Goal: Information Seeking & Learning: Check status

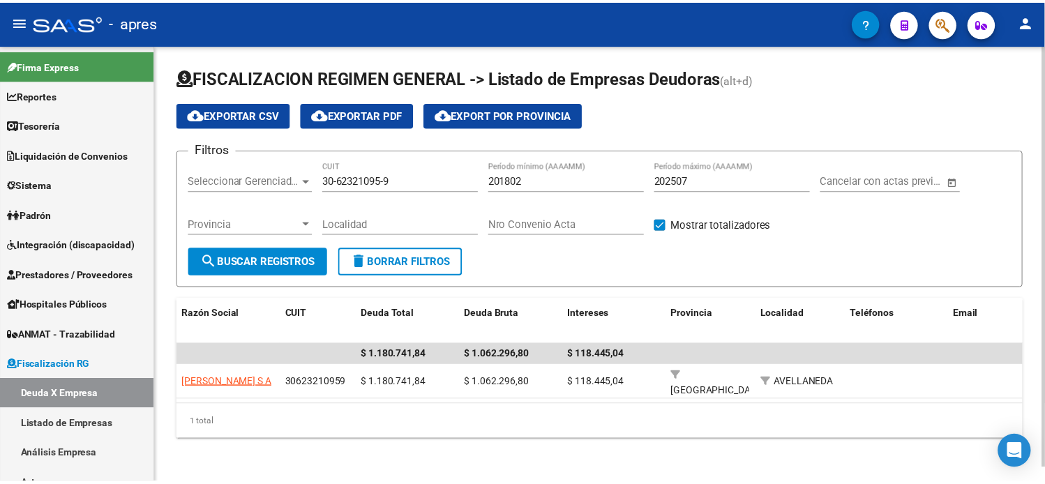
scroll to position [100, 0]
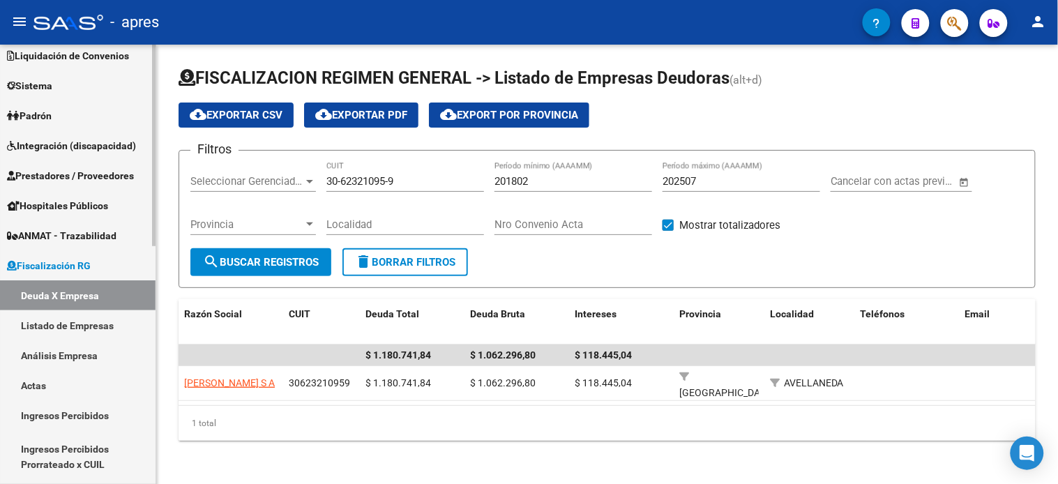
click at [59, 382] on link "Actas" at bounding box center [78, 385] width 156 height 30
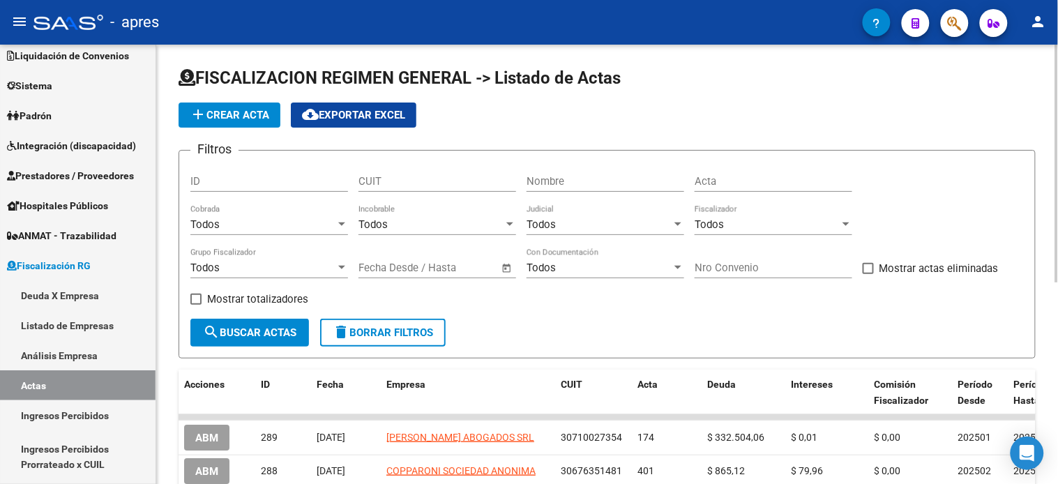
click at [587, 175] on input "Nombre" at bounding box center [606, 181] width 158 height 13
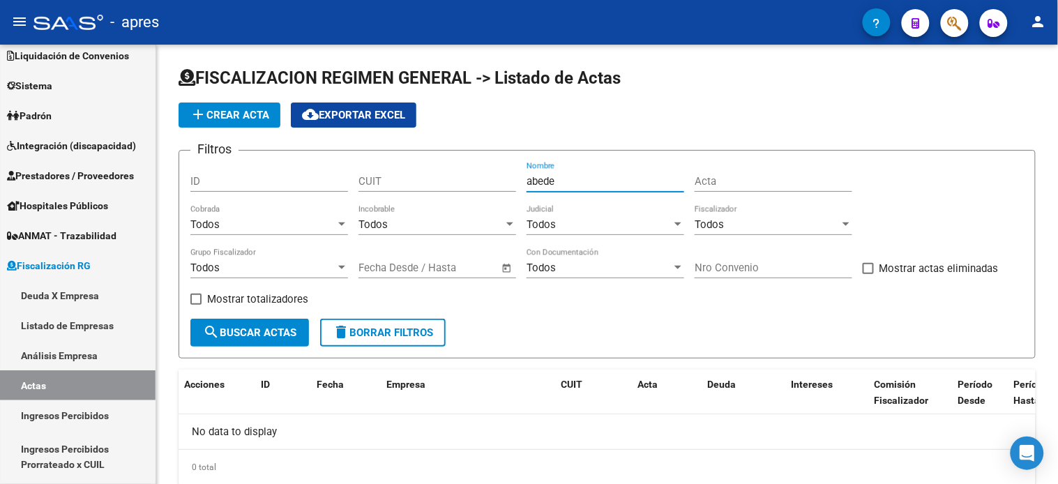
type input "abede"
click at [574, 182] on input "abede" at bounding box center [606, 181] width 158 height 13
click at [391, 177] on input "CUIT" at bounding box center [438, 181] width 158 height 13
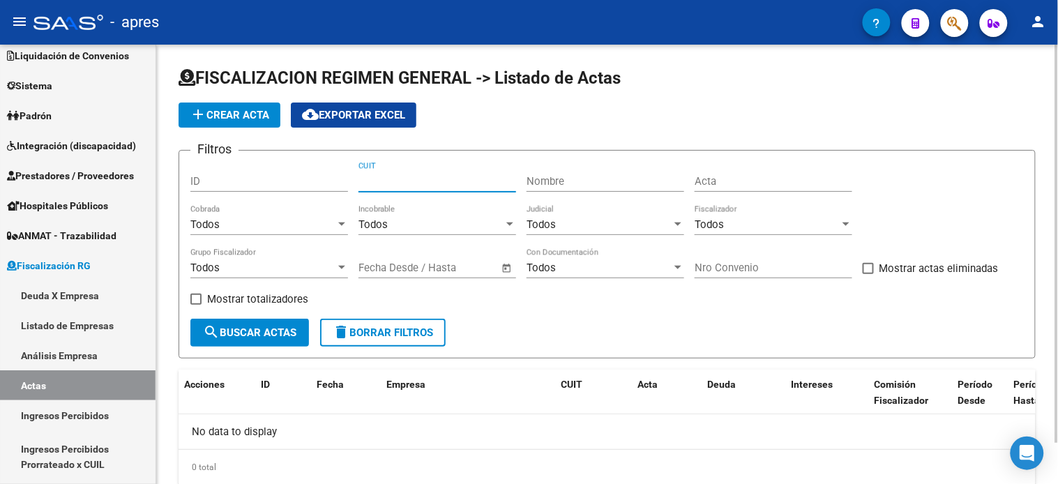
paste input "30-71002735-4"
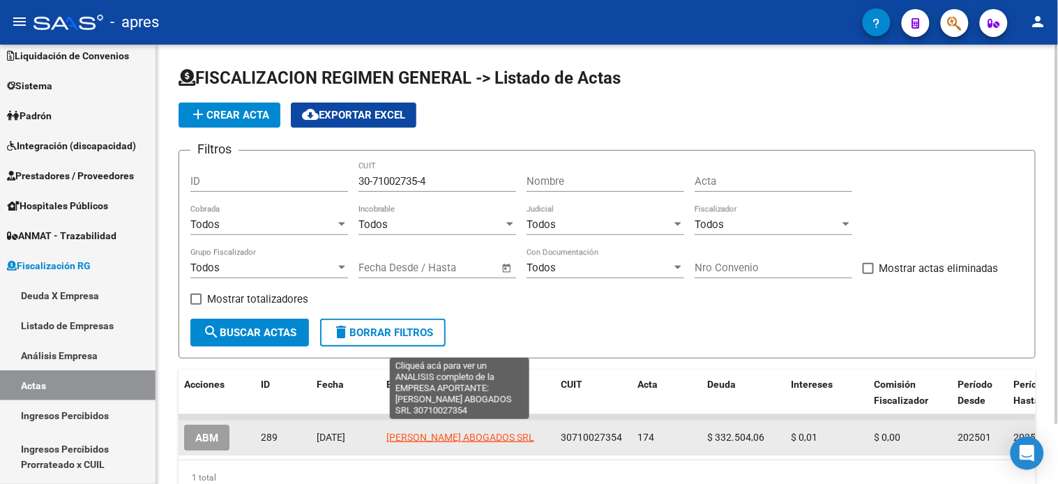
drag, startPoint x: 430, startPoint y: 444, endPoint x: 386, endPoint y: 428, distance: 47.0
click at [387, 430] on app-link-go-to "[PERSON_NAME] ABOGADOS SRL" at bounding box center [461, 438] width 148 height 16
copy span "[PERSON_NAME] ABOGADOS SRL"
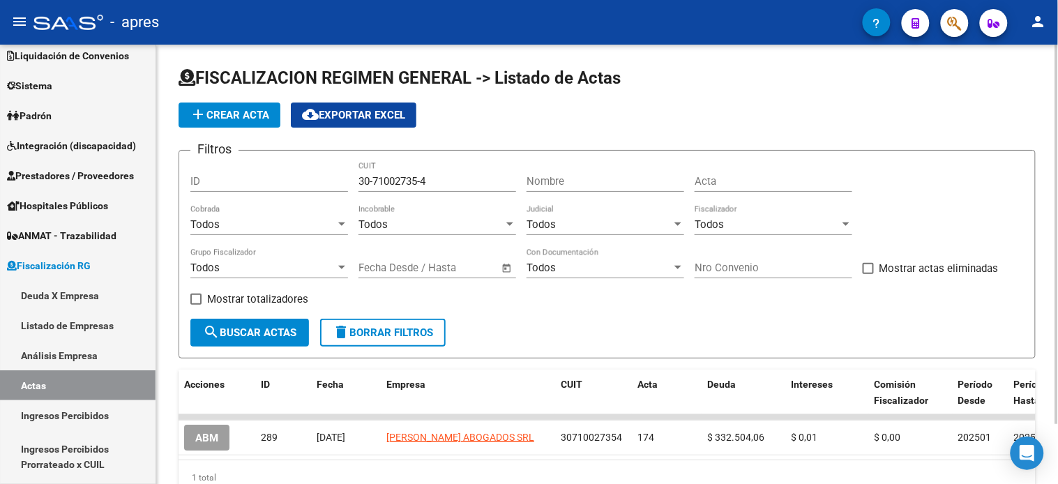
click at [409, 183] on input "30-71002735-4" at bounding box center [438, 181] width 158 height 13
paste input "27-16394076-6"
type input "27-16394076-6"
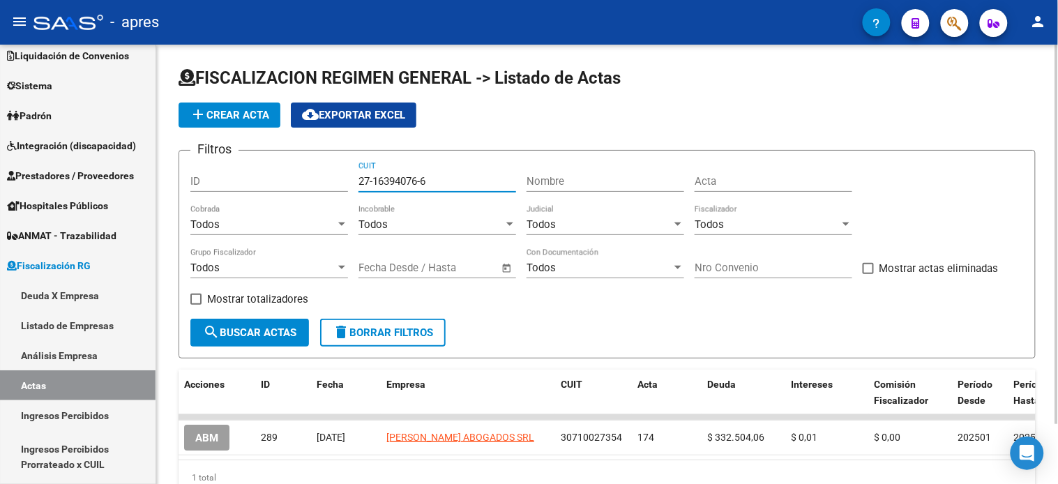
click at [277, 331] on span "search Buscar Actas" at bounding box center [249, 333] width 93 height 13
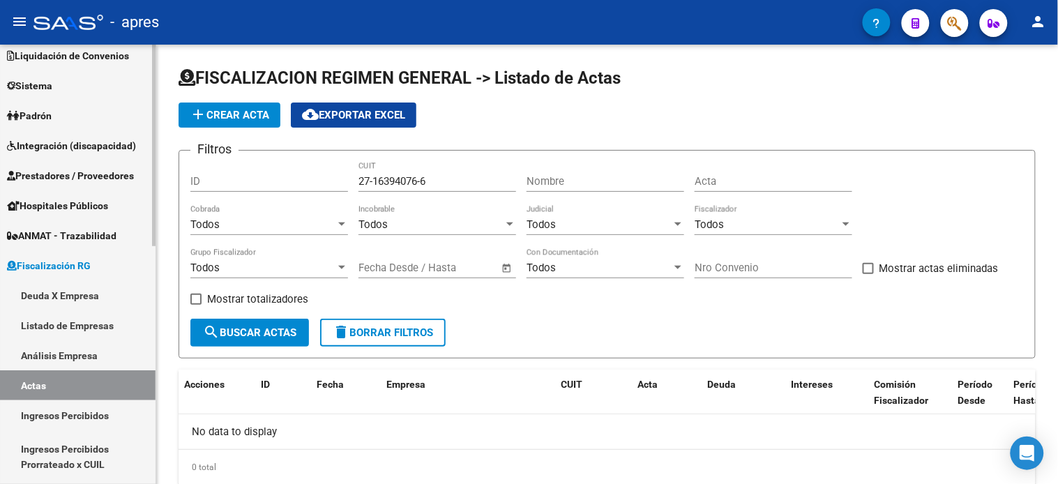
click at [67, 287] on link "Deuda X Empresa" at bounding box center [78, 295] width 156 height 30
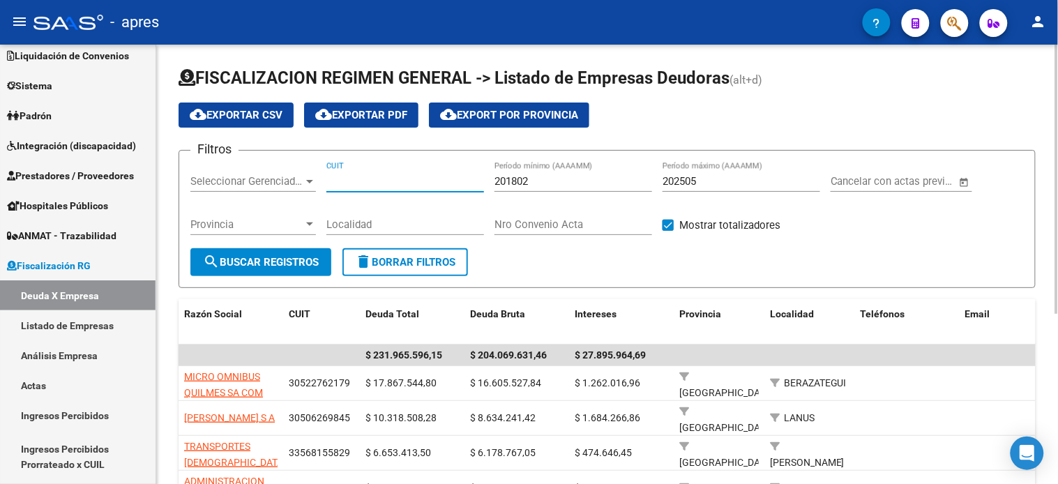
click at [419, 184] on input "CUIT" at bounding box center [406, 181] width 158 height 13
paste input "27-16394076-6"
type input "27-16394076-6"
click at [254, 274] on button "search Buscar Registros" at bounding box center [260, 262] width 141 height 28
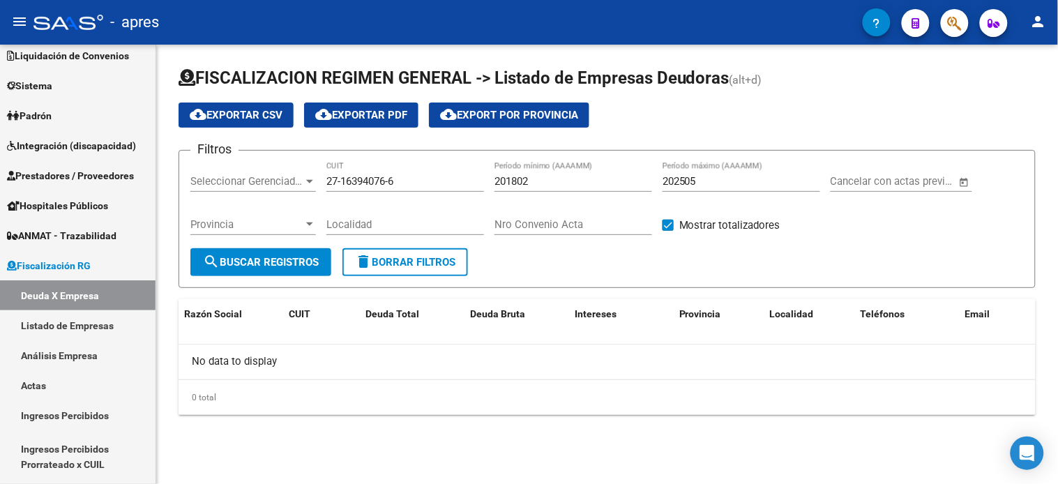
click at [396, 185] on input "27-16394076-6" at bounding box center [406, 181] width 158 height 13
click at [715, 178] on input "202505" at bounding box center [742, 181] width 158 height 13
type input "202507"
click at [258, 253] on button "search Buscar Registros" at bounding box center [260, 262] width 141 height 28
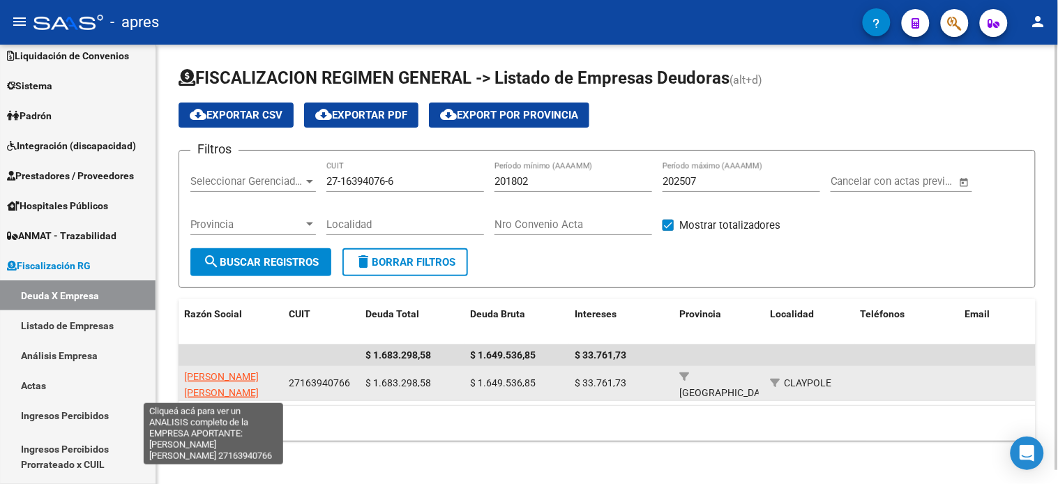
click at [232, 375] on span "[PERSON_NAME] [PERSON_NAME]" at bounding box center [221, 384] width 75 height 27
type textarea "27163940766"
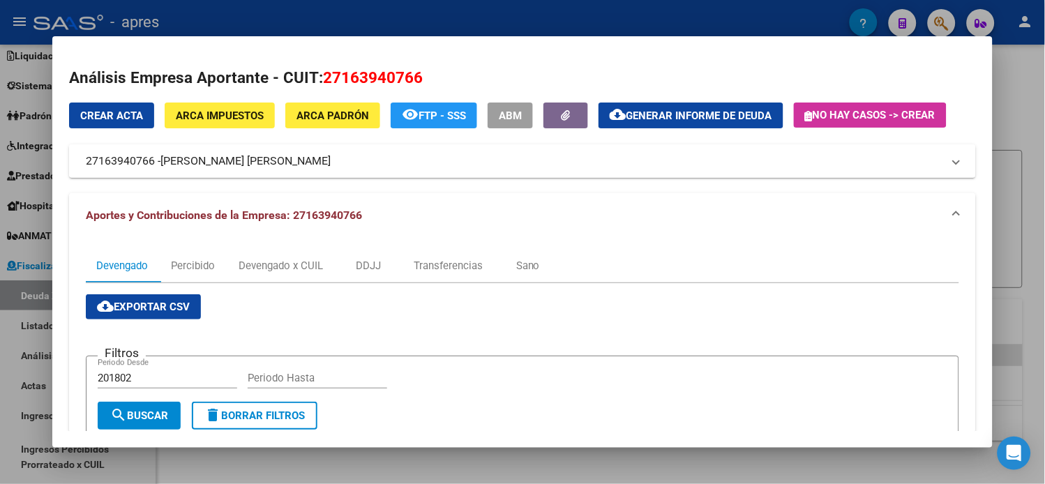
click at [214, 169] on span "[PERSON_NAME] [PERSON_NAME]" at bounding box center [245, 161] width 170 height 17
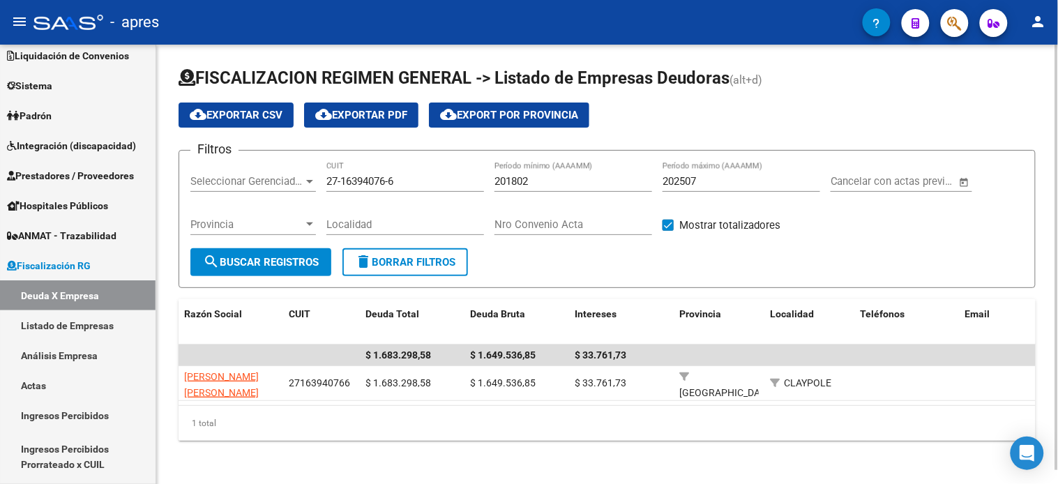
click at [389, 175] on input "27-16394076-6" at bounding box center [406, 181] width 158 height 13
paste input "30-57223690-7"
type input "30-57223690-7"
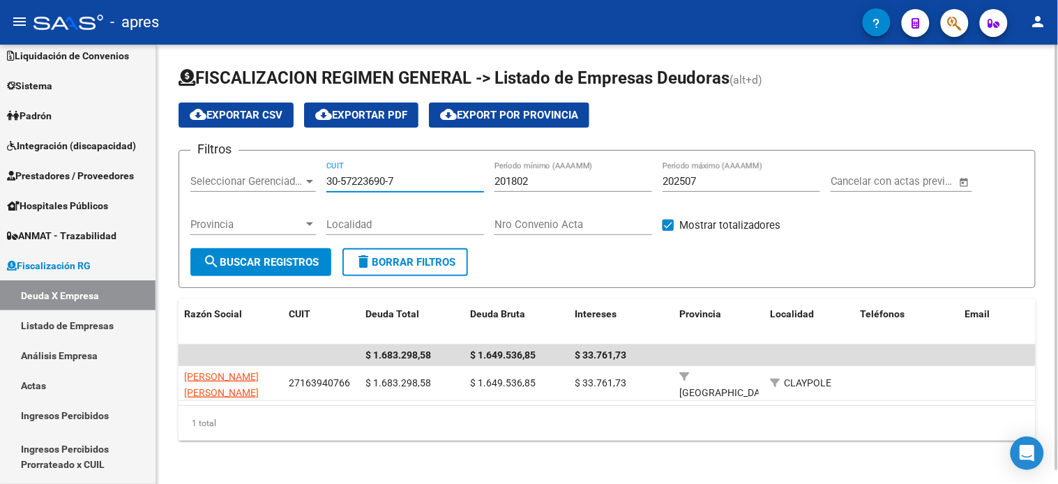
click at [303, 258] on span "search Buscar Registros" at bounding box center [261, 262] width 116 height 13
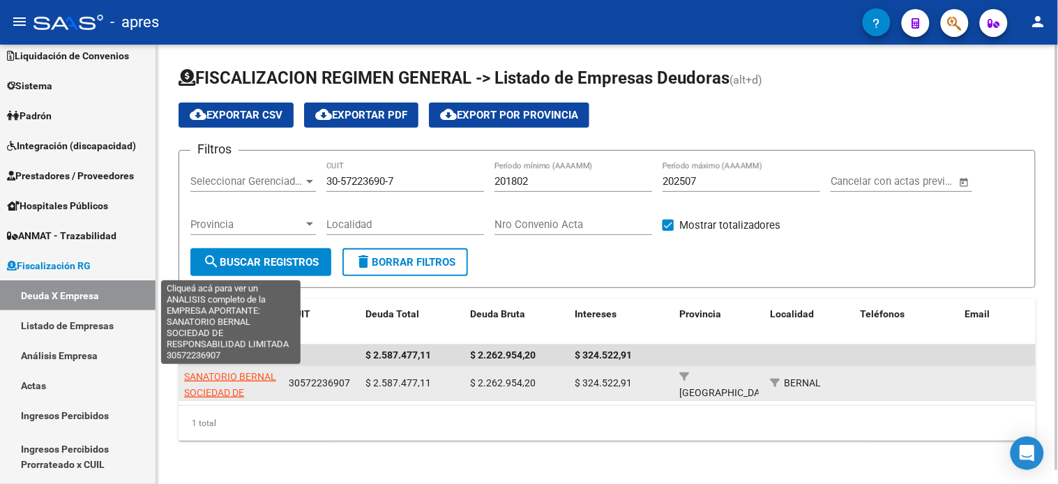
click at [245, 372] on span "SANATORIO BERNAL SOCIEDAD DE RESPONSABILIDAD LIMITADA" at bounding box center [230, 400] width 92 height 59
type textarea "30572236907"
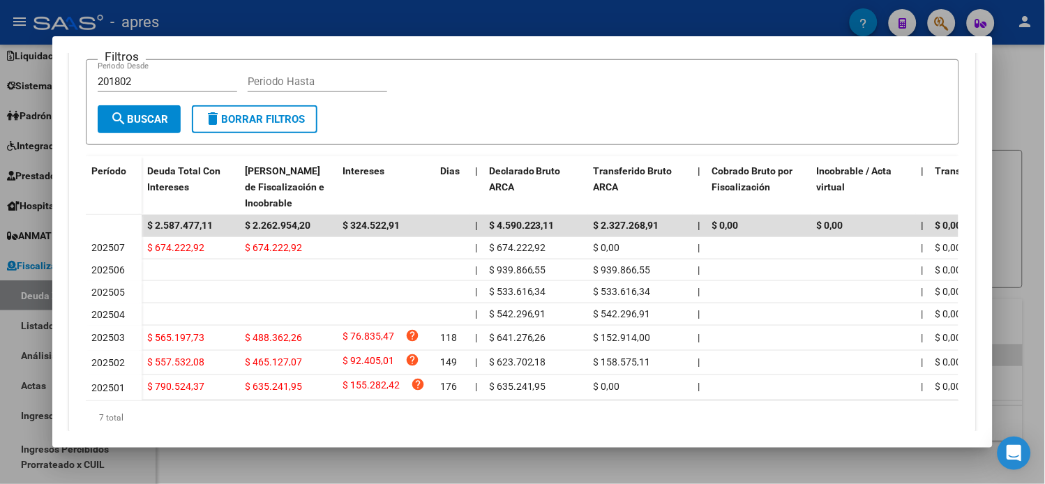
scroll to position [310, 0]
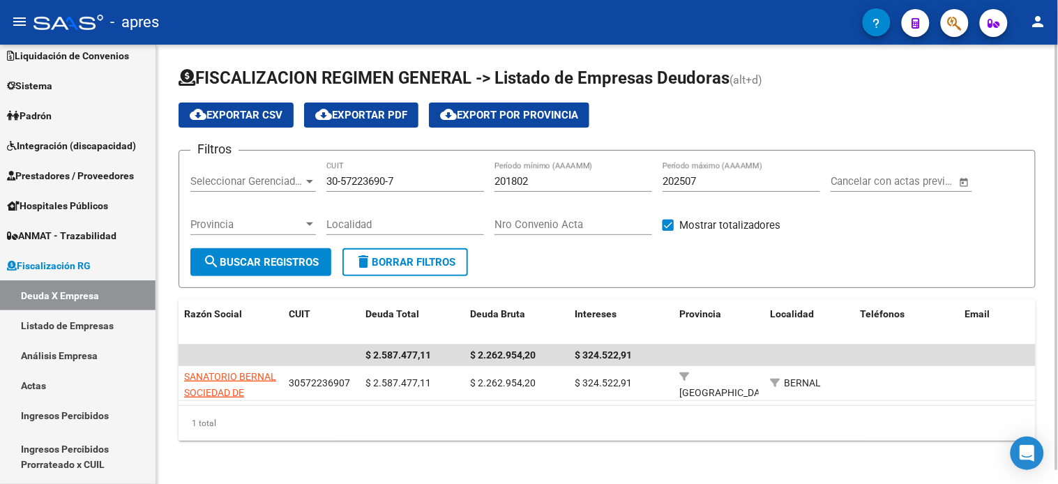
click at [363, 190] on div "30-57223690-7 CUIT" at bounding box center [406, 177] width 158 height 30
click at [363, 188] on input "30-57223690-7" at bounding box center [406, 181] width 158 height 13
click at [363, 183] on input "30-57223690-7" at bounding box center [406, 181] width 158 height 13
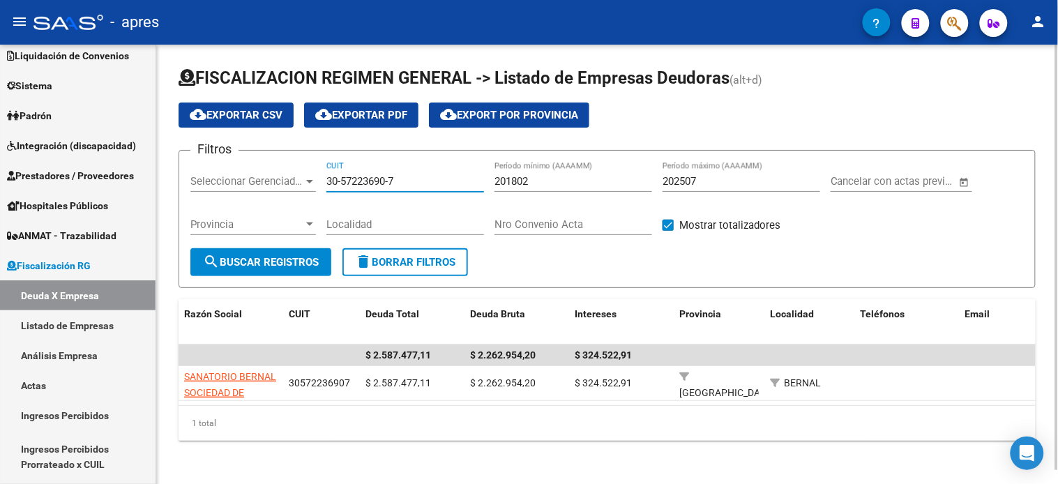
click at [363, 183] on input "30-57223690-7" at bounding box center [406, 181] width 158 height 13
paste input "3-70721478-9"
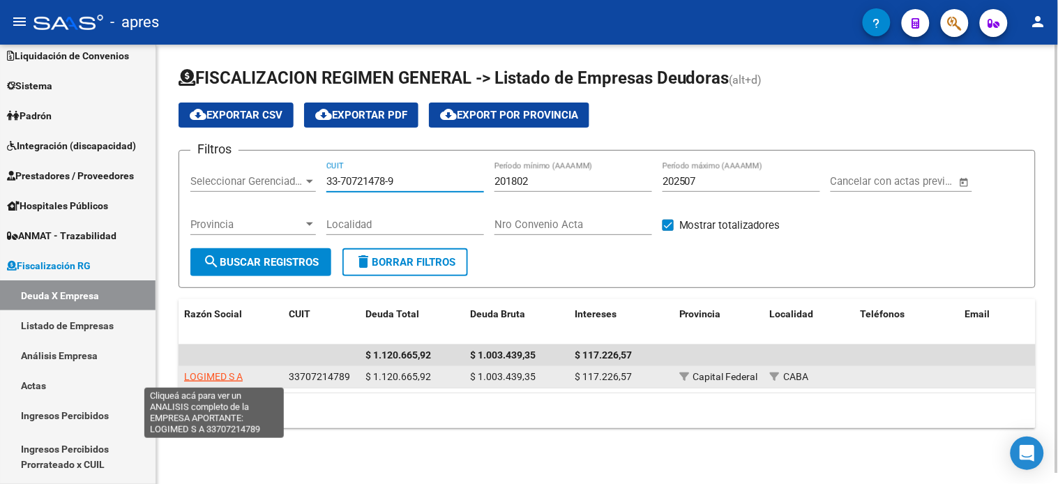
type input "33-70721478-9"
click at [227, 377] on span "LOGIMED S A" at bounding box center [213, 376] width 59 height 11
type textarea "33707214789"
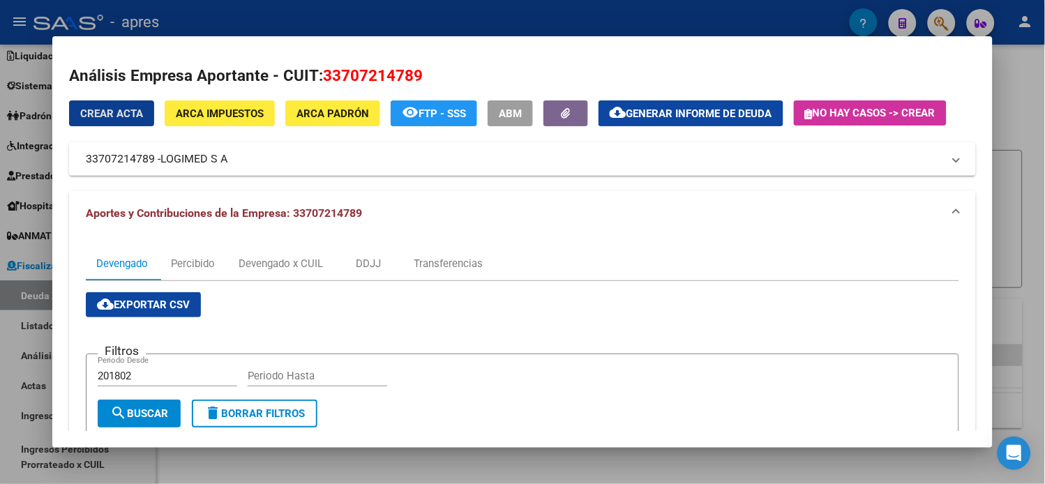
scroll to position [0, 0]
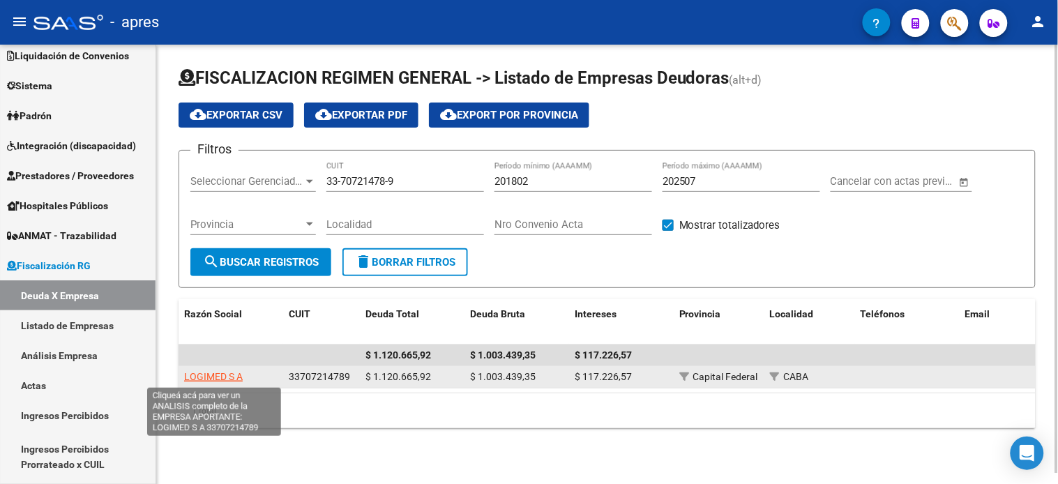
click at [219, 380] on span "LOGIMED S A" at bounding box center [213, 376] width 59 height 11
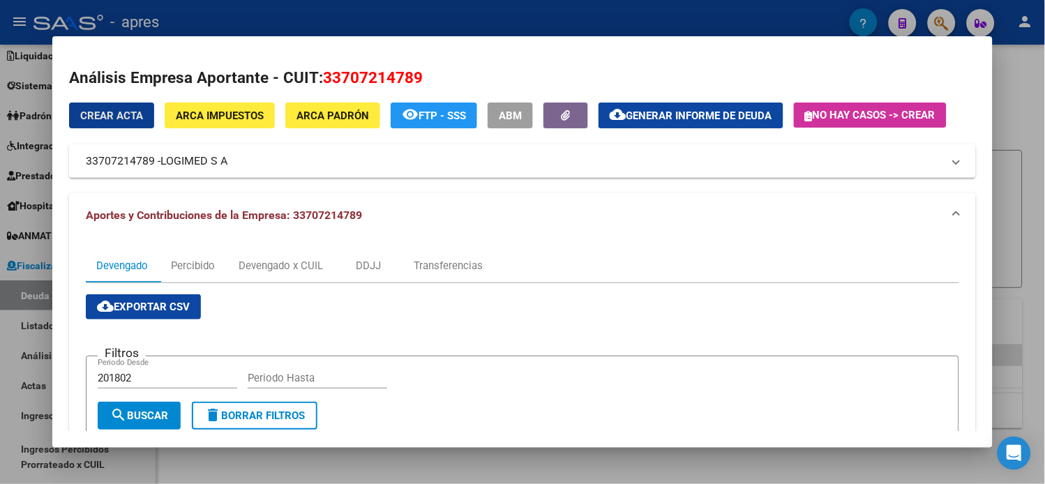
click at [656, 117] on span "Generar informe de deuda" at bounding box center [700, 116] width 146 height 13
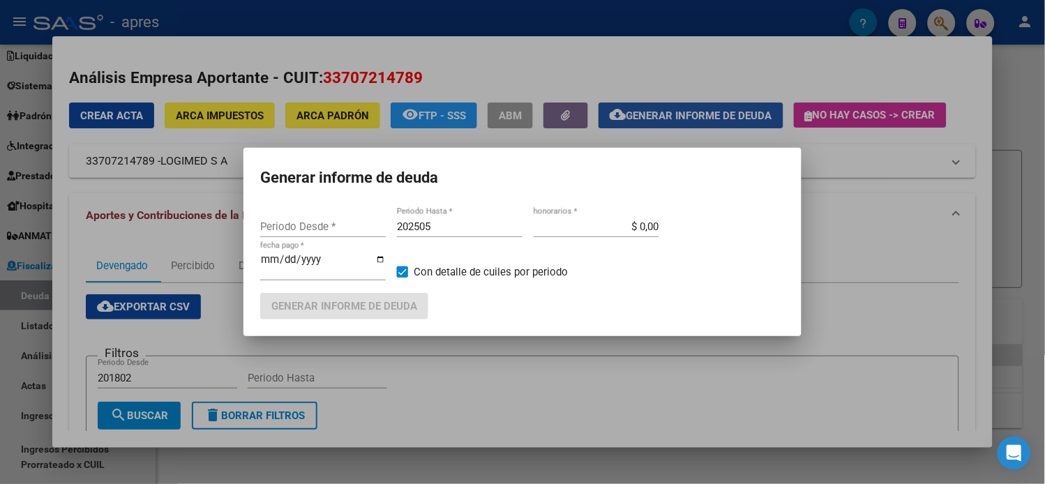
type input "201802"
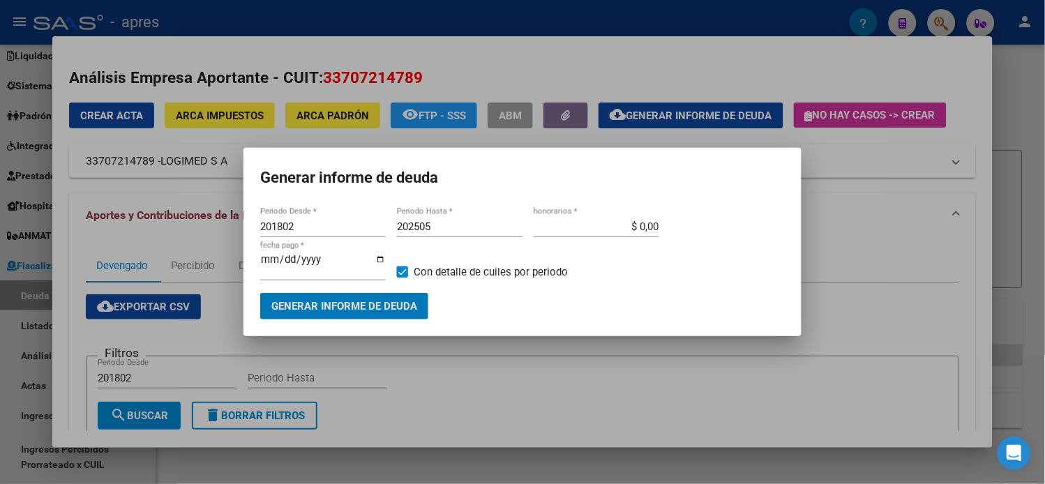
click at [434, 228] on input "202505" at bounding box center [460, 226] width 126 height 13
type input "202506"
click at [403, 301] on span "Generar informe de deuda" at bounding box center [344, 307] width 146 height 13
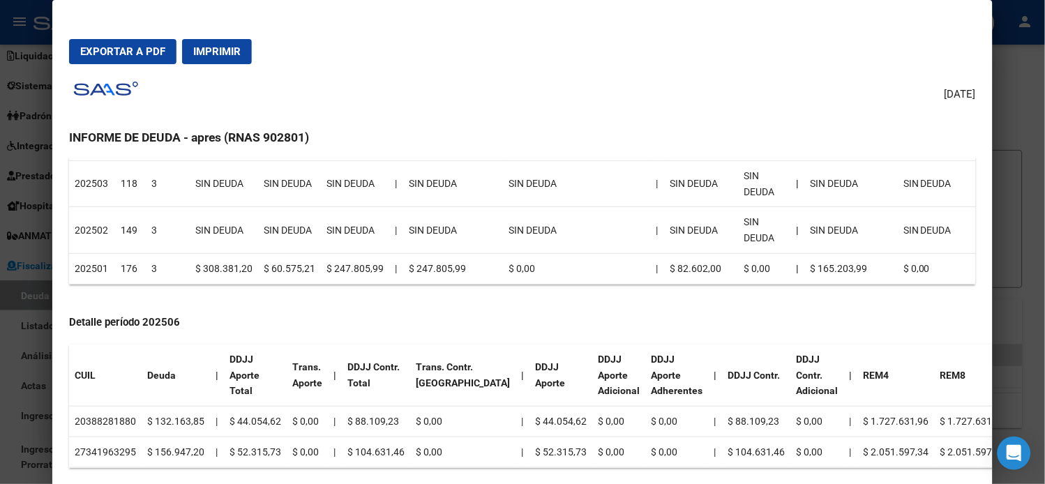
scroll to position [465, 0]
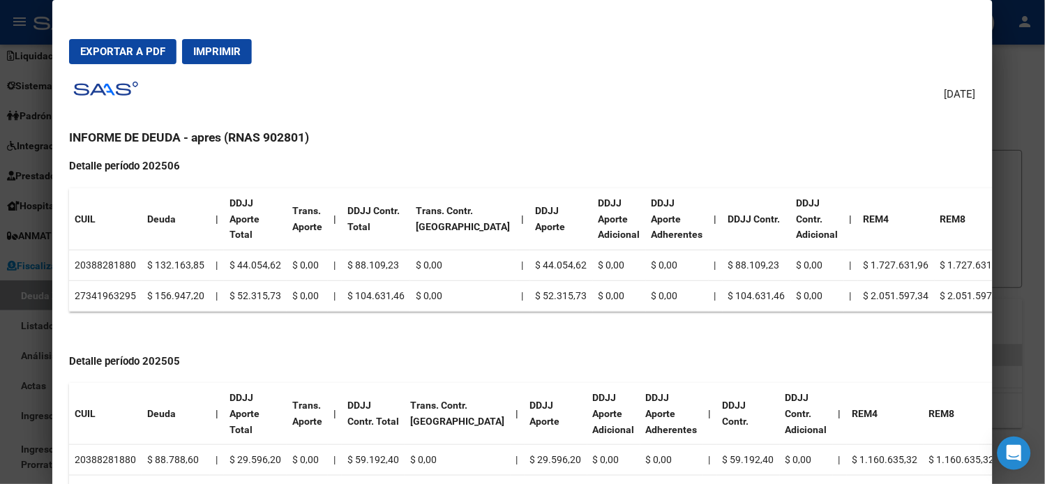
click at [96, 264] on td "20388281880" at bounding box center [105, 265] width 73 height 31
copy td "20388281880"
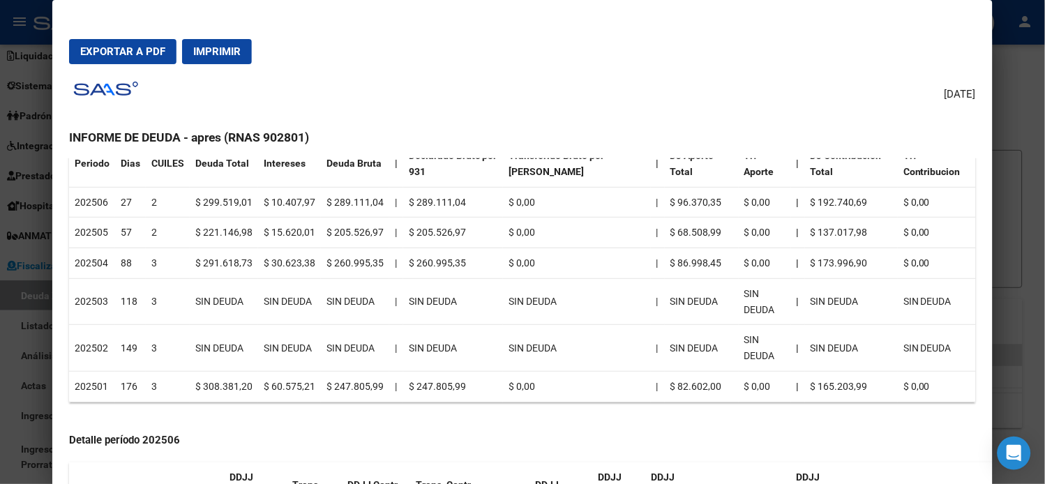
scroll to position [165, 0]
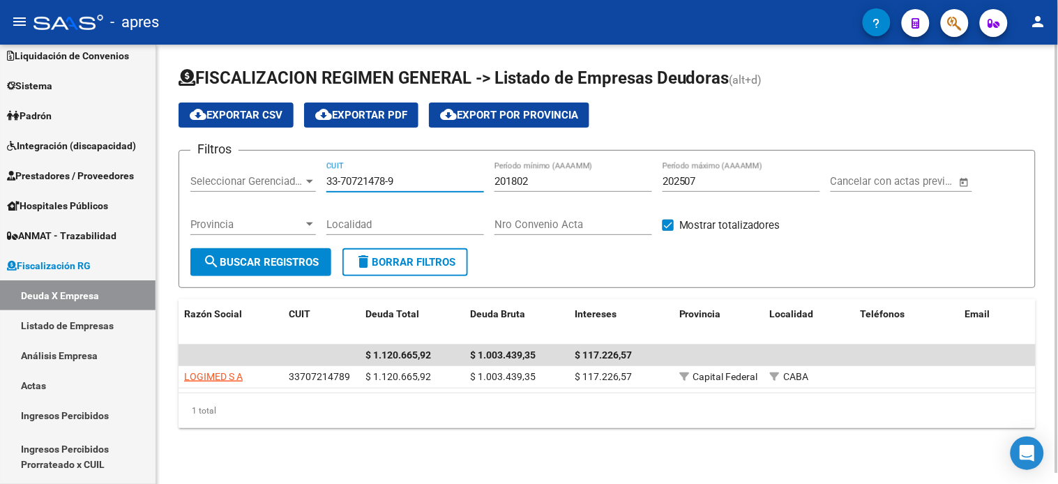
click at [352, 184] on input "33-70721478-9" at bounding box center [406, 181] width 158 height 13
paste input "0-70778883-2"
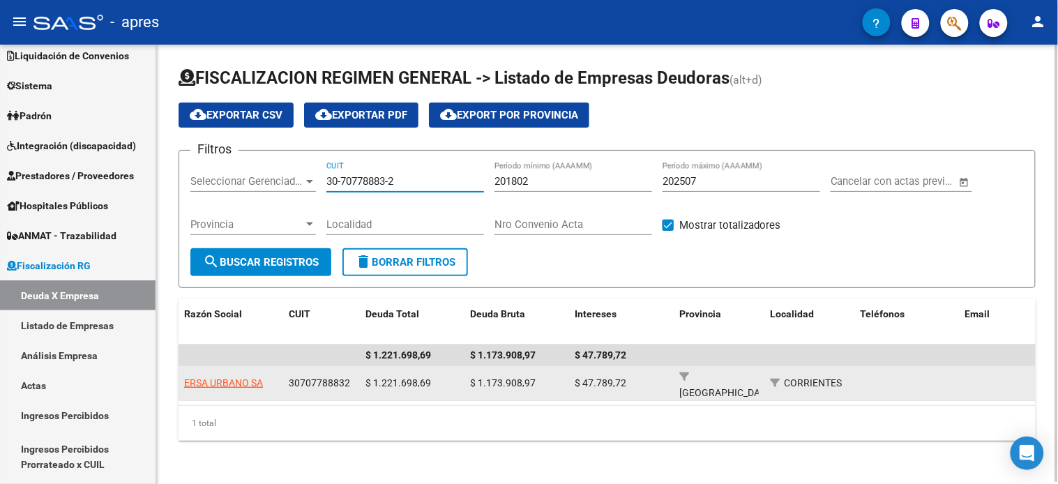
type input "30-70778883-2"
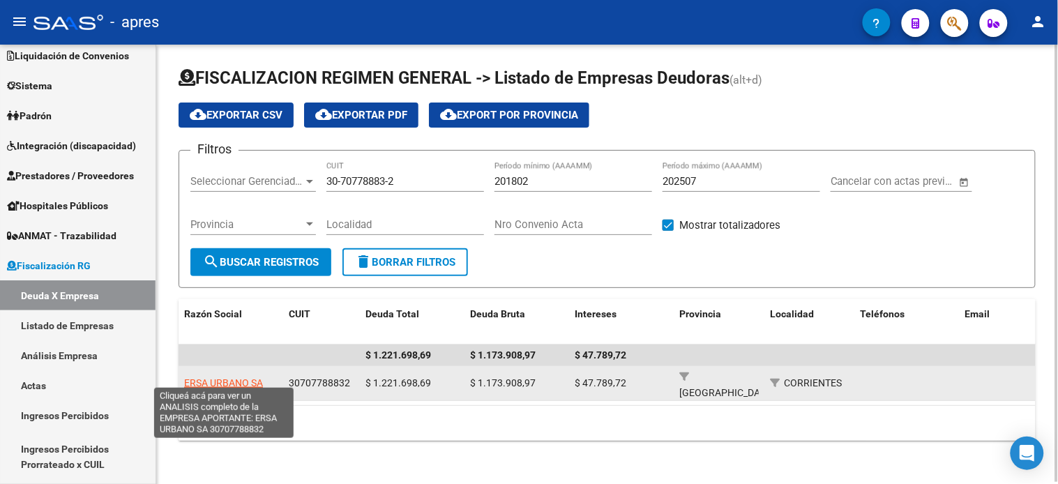
click at [234, 377] on span "ERSA URBANO SA" at bounding box center [223, 382] width 79 height 11
copy span "A"
type textarea "30707788832"
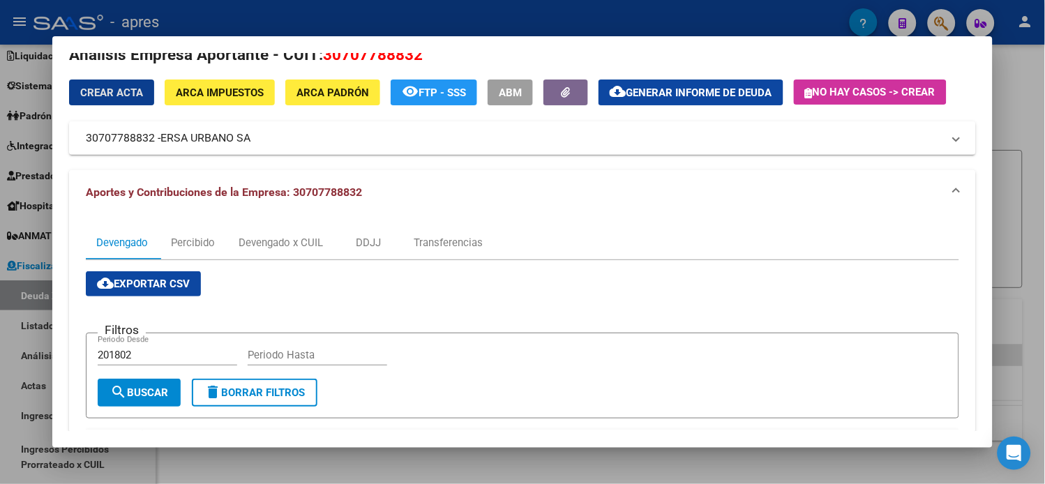
scroll to position [0, 0]
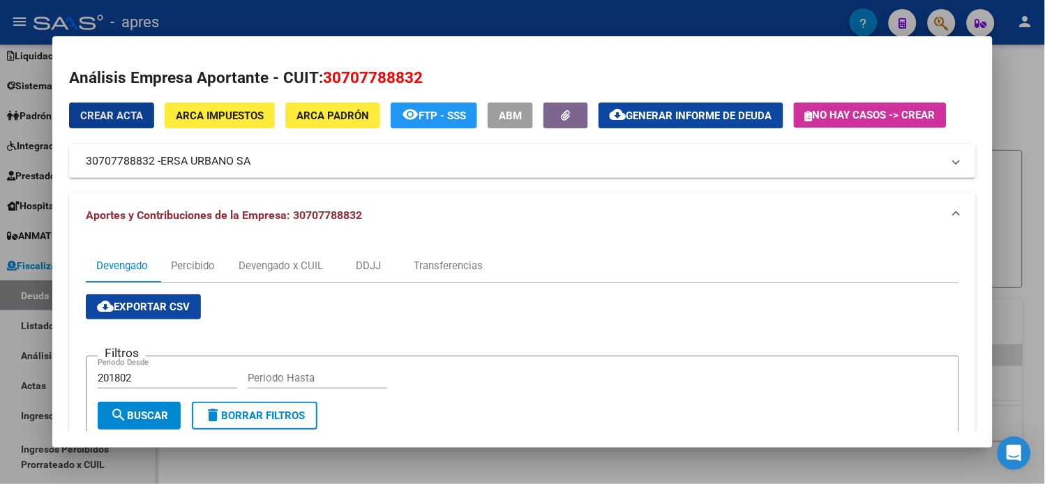
click at [749, 116] on span "Generar informe de deuda" at bounding box center [700, 116] width 146 height 13
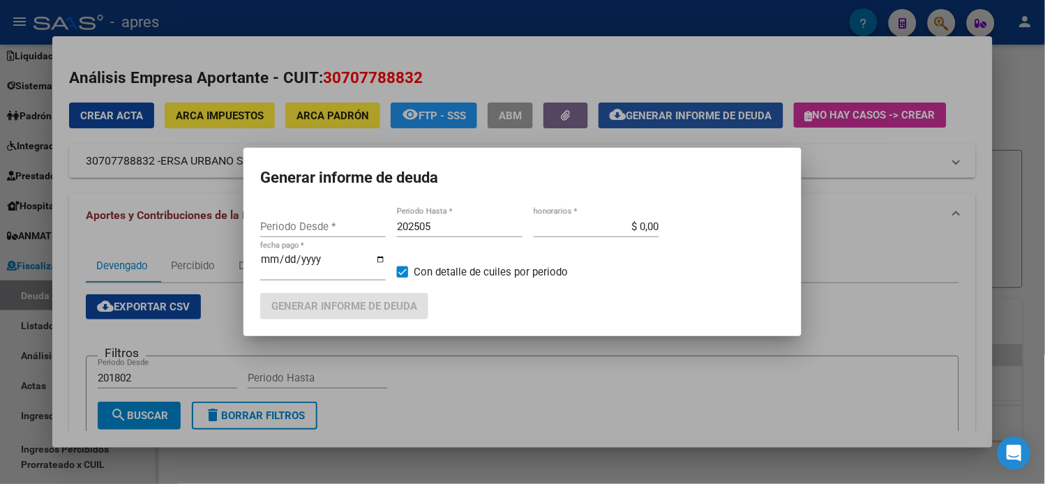
type input "201802"
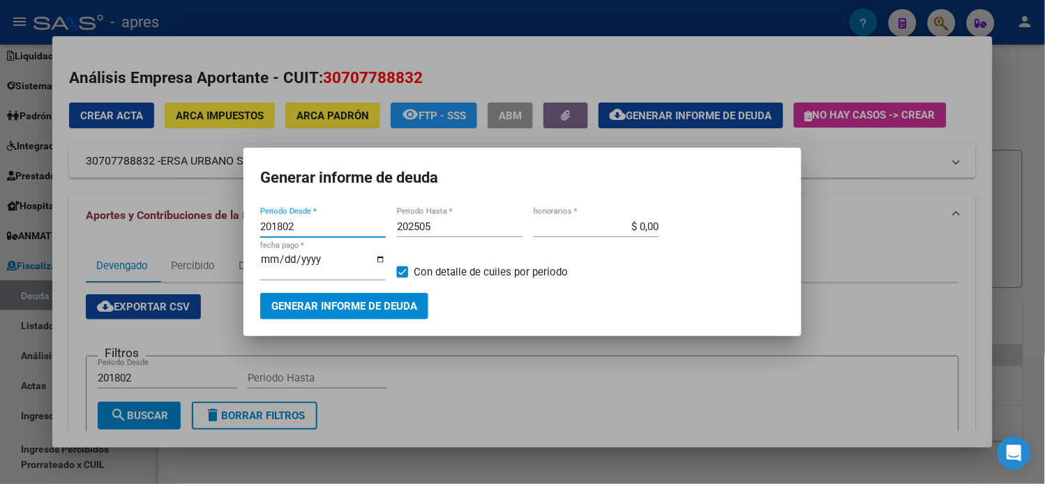
click at [456, 232] on input "202505" at bounding box center [460, 226] width 126 height 13
type input "202507"
click at [410, 304] on span "Generar informe de deuda" at bounding box center [344, 307] width 146 height 13
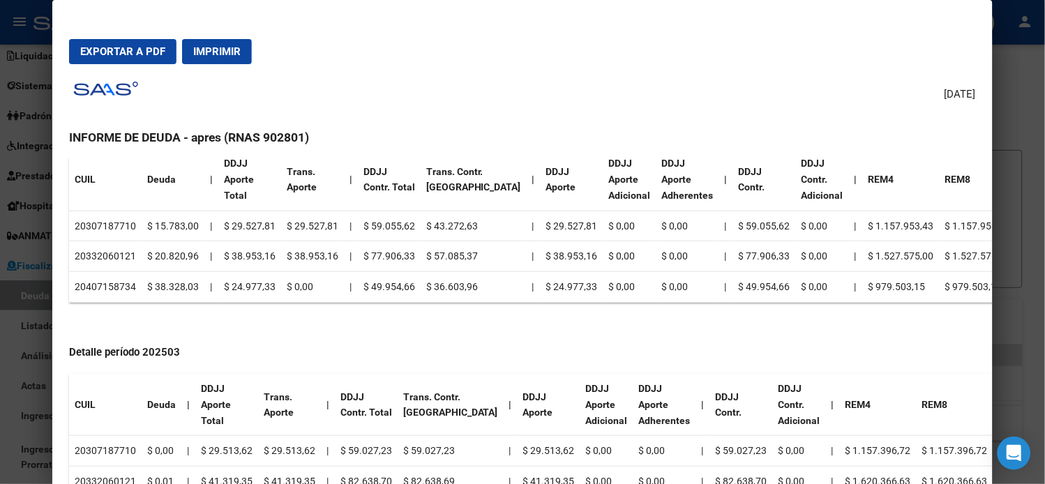
scroll to position [1162, 0]
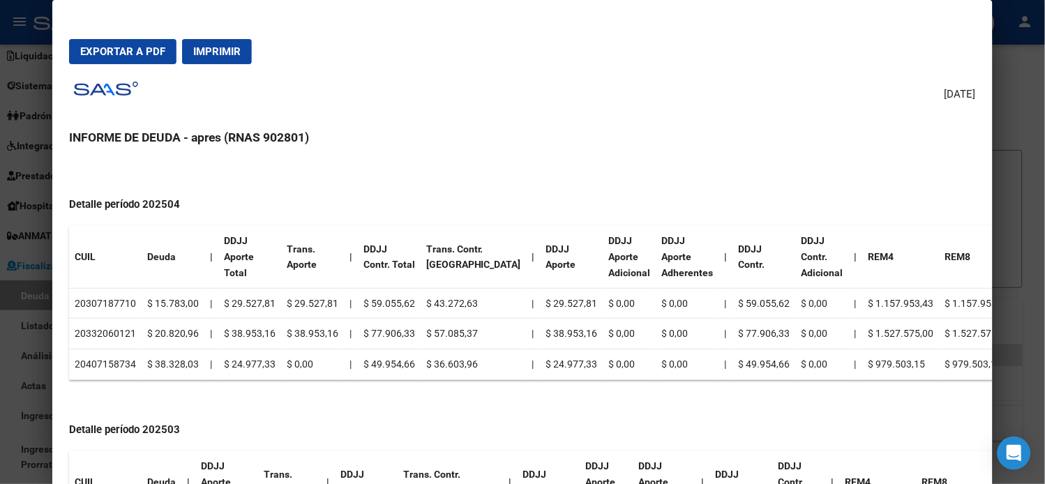
click at [98, 303] on td "20307187710" at bounding box center [105, 303] width 73 height 31
copy td "20307187710"
drag, startPoint x: 156, startPoint y: 299, endPoint x: 190, endPoint y: 301, distance: 34.3
click at [190, 301] on td "$ 15.783,00" at bounding box center [173, 303] width 63 height 31
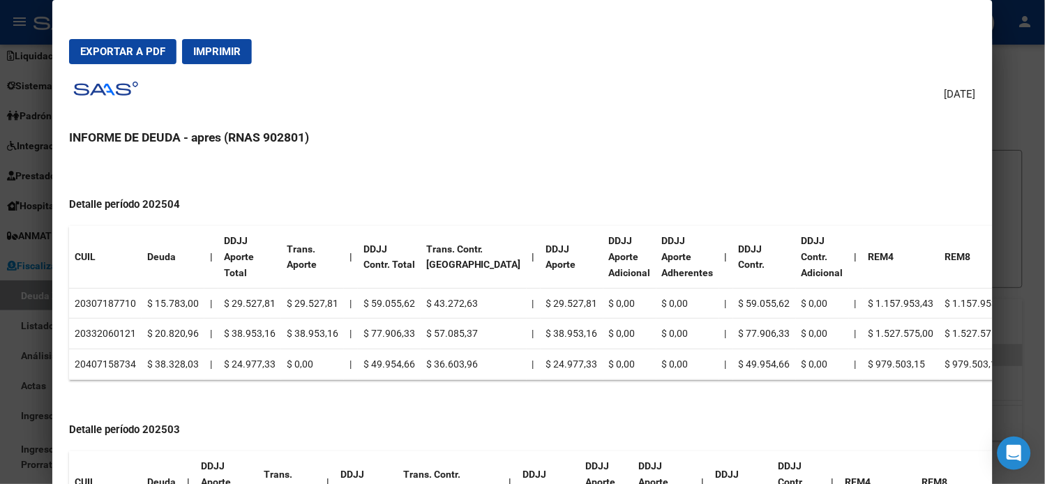
drag, startPoint x: 220, startPoint y: 302, endPoint x: 261, endPoint y: 299, distance: 41.3
click at [261, 299] on td "$ 29.527,81" at bounding box center [249, 303] width 63 height 31
drag, startPoint x: 361, startPoint y: 305, endPoint x: 403, endPoint y: 305, distance: 41.9
click at [403, 305] on td "$ 59.055,62" at bounding box center [389, 303] width 63 height 31
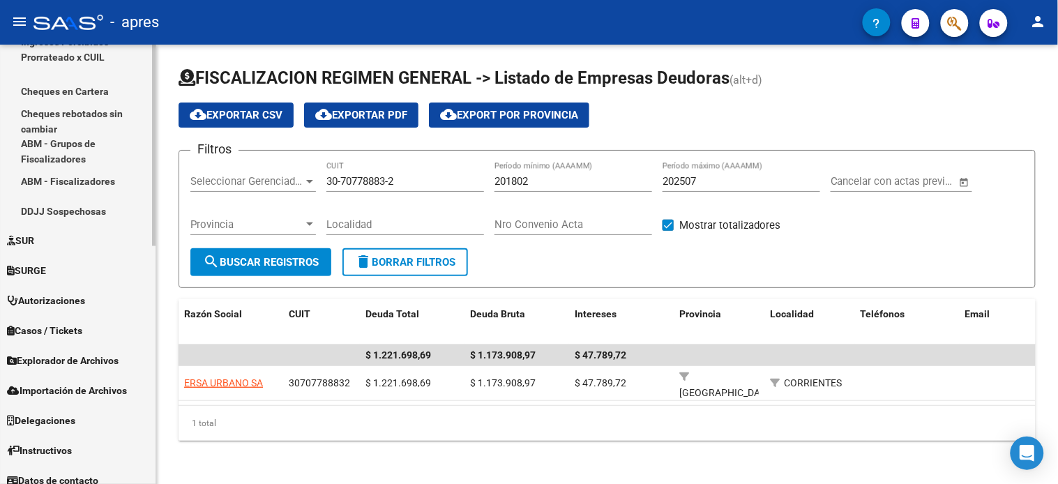
scroll to position [518, 0]
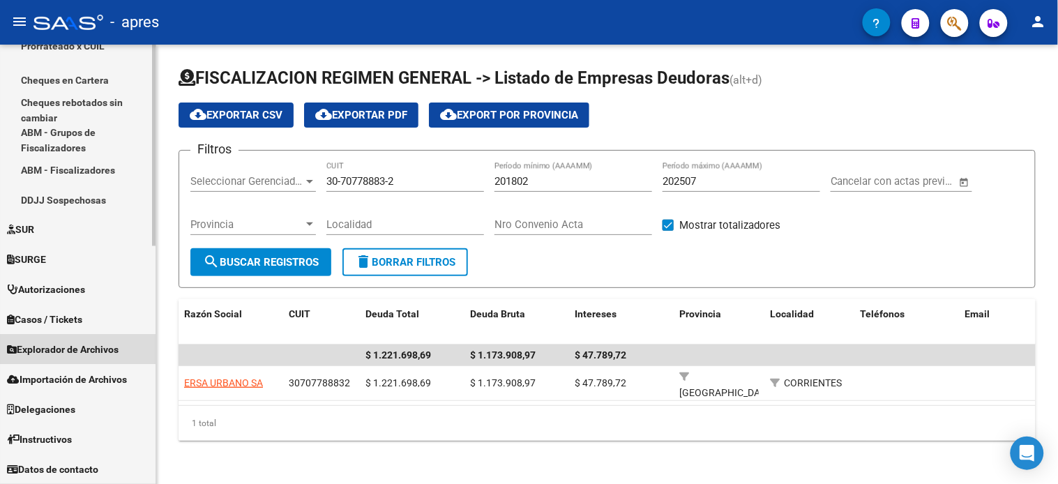
click at [82, 352] on span "Explorador de Archivos" at bounding box center [63, 350] width 112 height 15
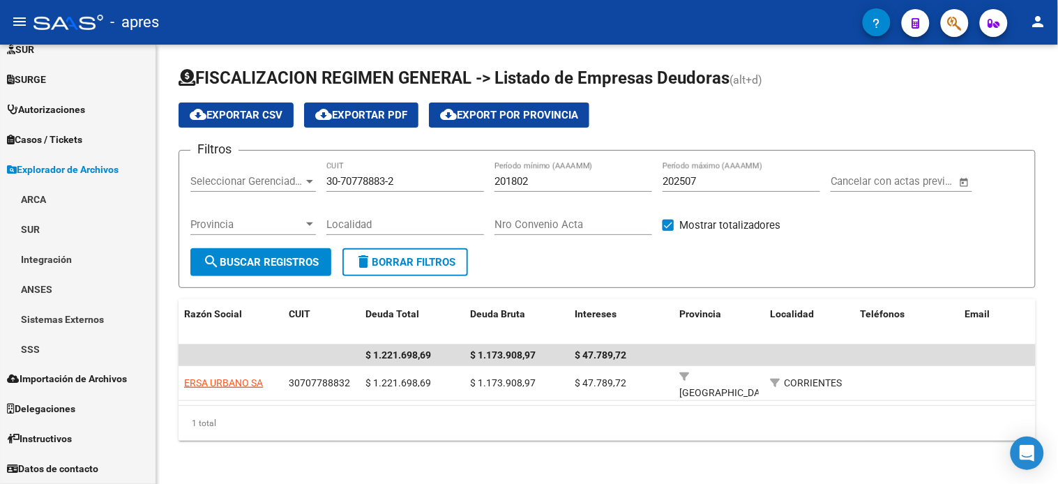
scroll to position [345, 0]
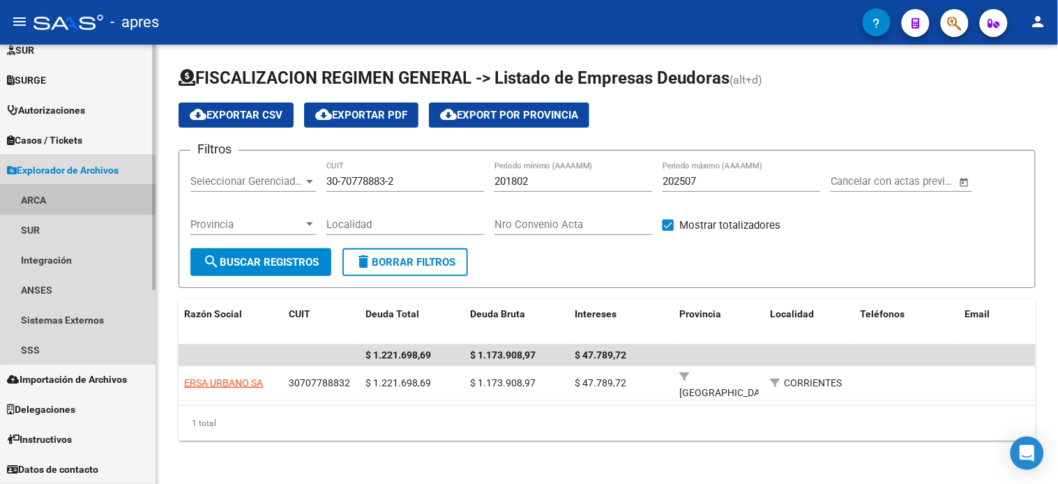
click at [68, 205] on link "ARCA" at bounding box center [78, 200] width 156 height 30
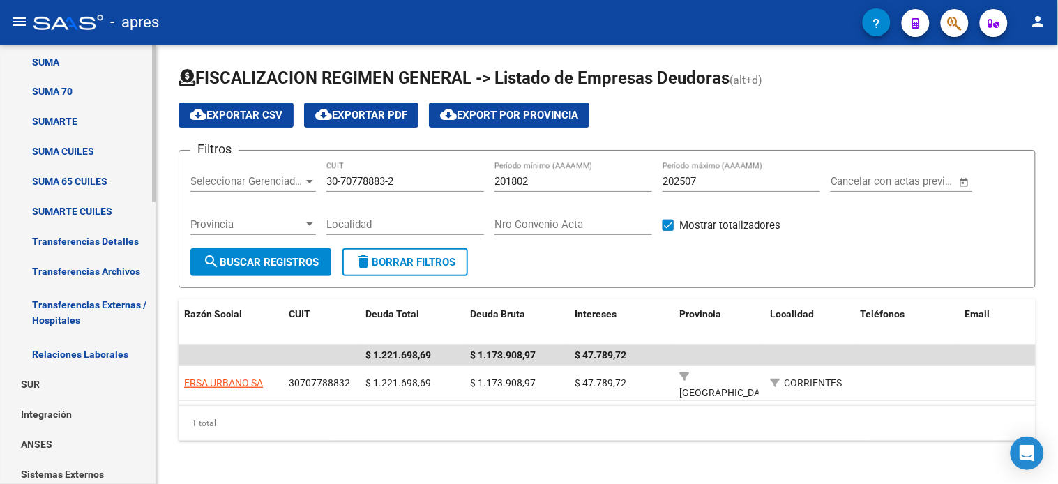
scroll to position [656, 0]
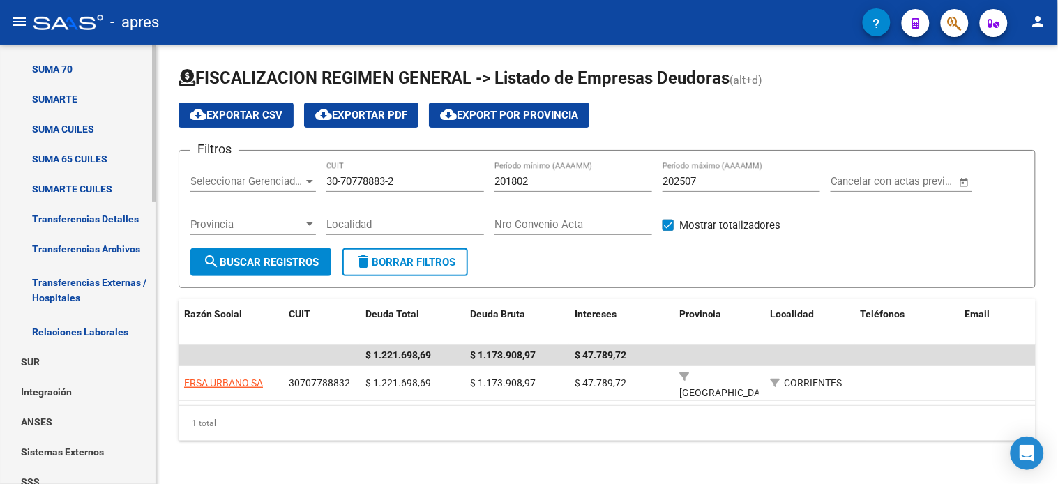
click at [92, 210] on link "Transferencias Detalles" at bounding box center [78, 219] width 156 height 30
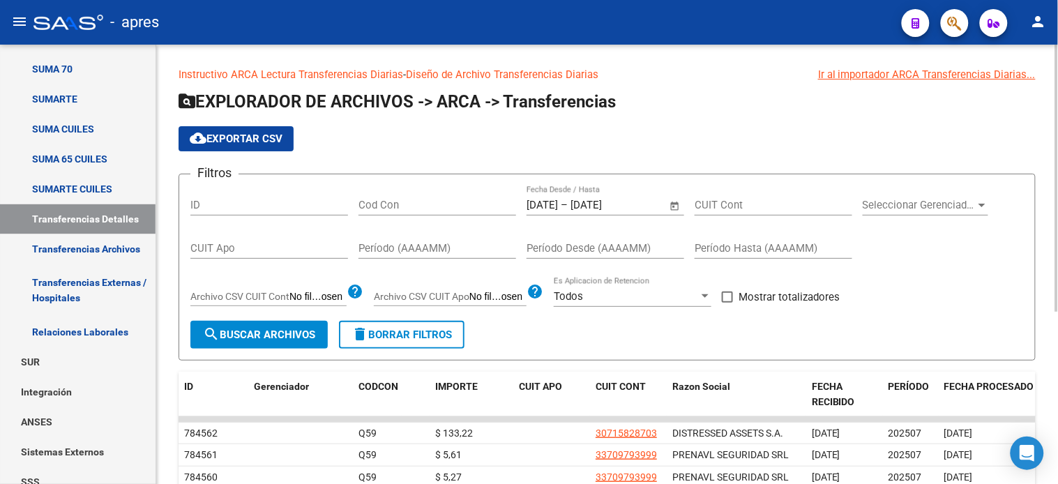
click at [251, 251] on input "CUIT Apo" at bounding box center [269, 248] width 158 height 13
paste input "20-30718771-0"
type input "20-30718771-0"
click at [682, 207] on span "Open calendar" at bounding box center [675, 205] width 33 height 33
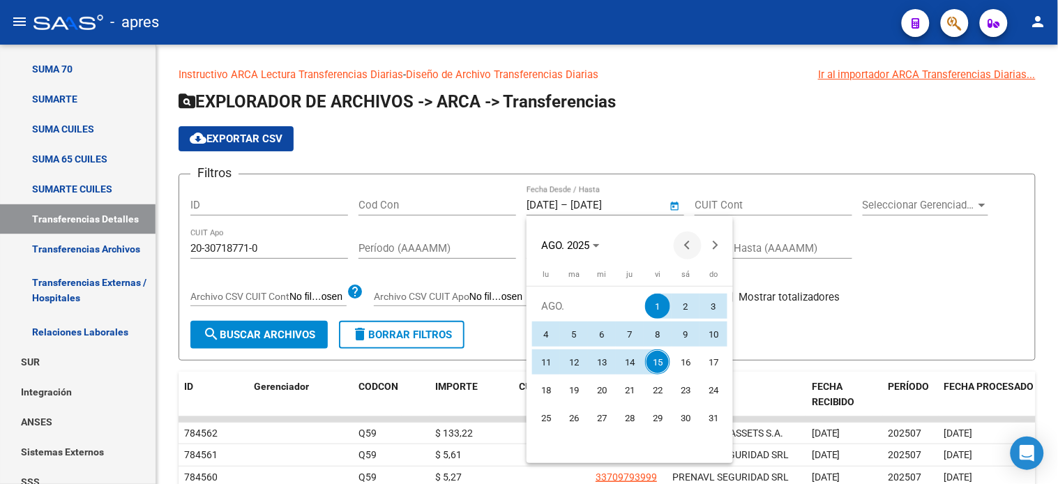
click at [684, 245] on span "Previous month" at bounding box center [688, 246] width 28 height 28
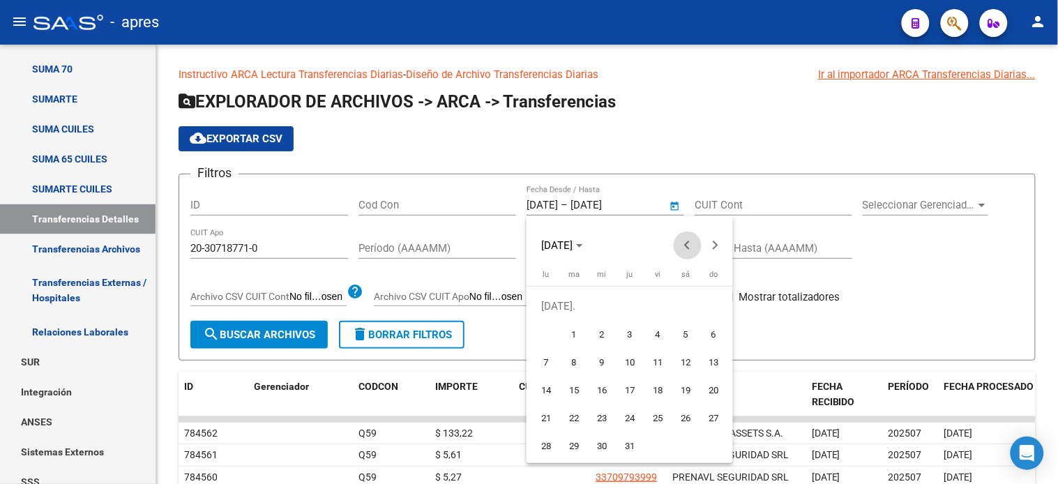
click at [684, 245] on span "Previous month" at bounding box center [688, 246] width 28 height 28
click at [716, 247] on button "Next month" at bounding box center [716, 246] width 28 height 28
click at [708, 308] on span "1" at bounding box center [713, 306] width 25 height 25
type input "[DATE]"
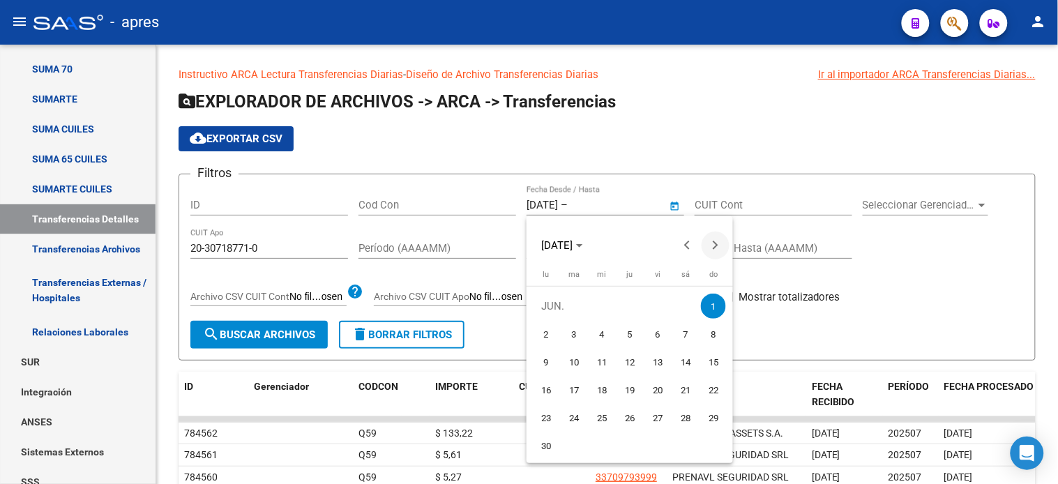
click at [713, 239] on span "Next month" at bounding box center [716, 246] width 28 height 28
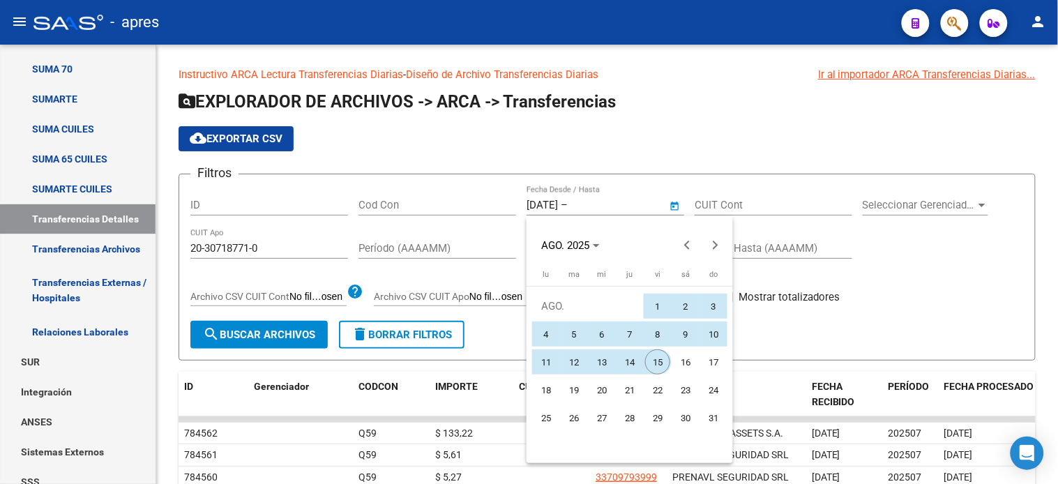
click at [660, 359] on span "15" at bounding box center [657, 362] width 25 height 25
type input "[DATE]"
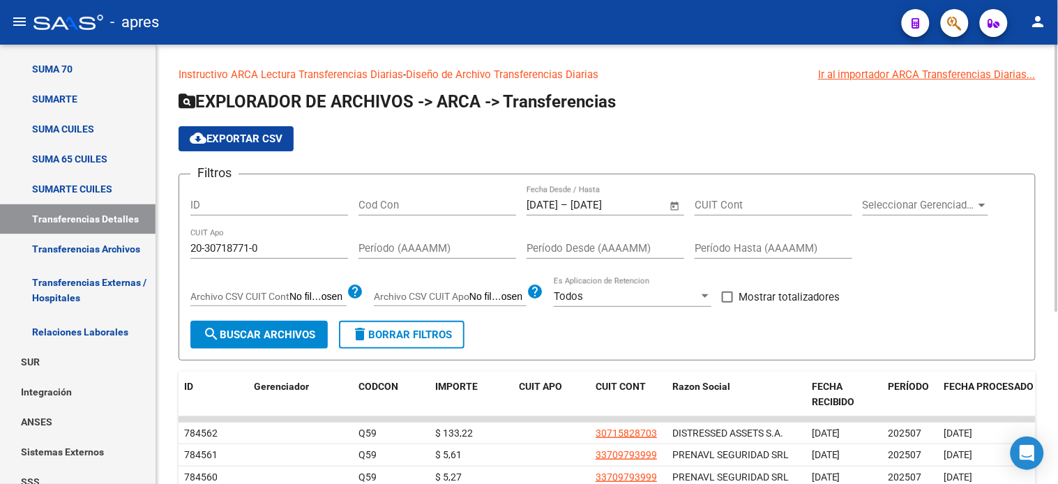
click at [297, 340] on span "search Buscar Archivos" at bounding box center [259, 335] width 112 height 13
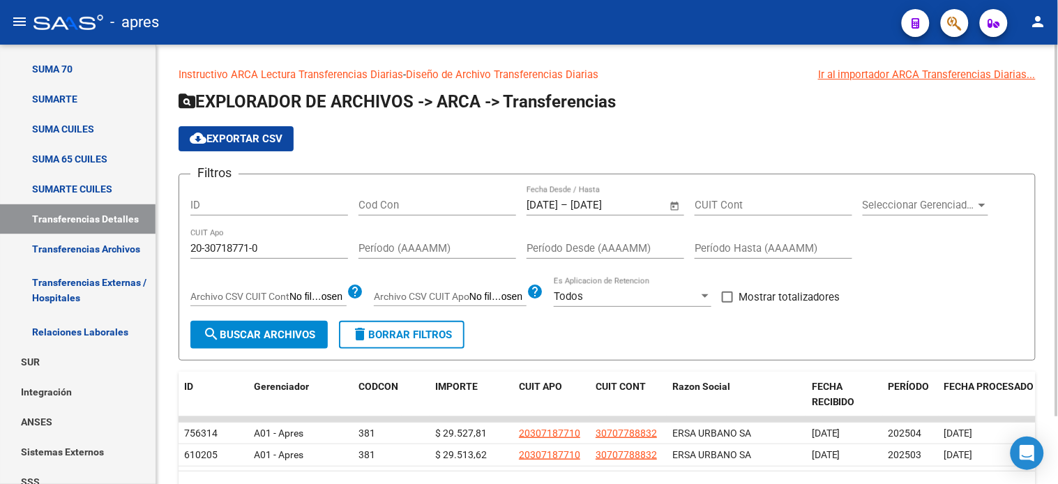
scroll to position [77, 0]
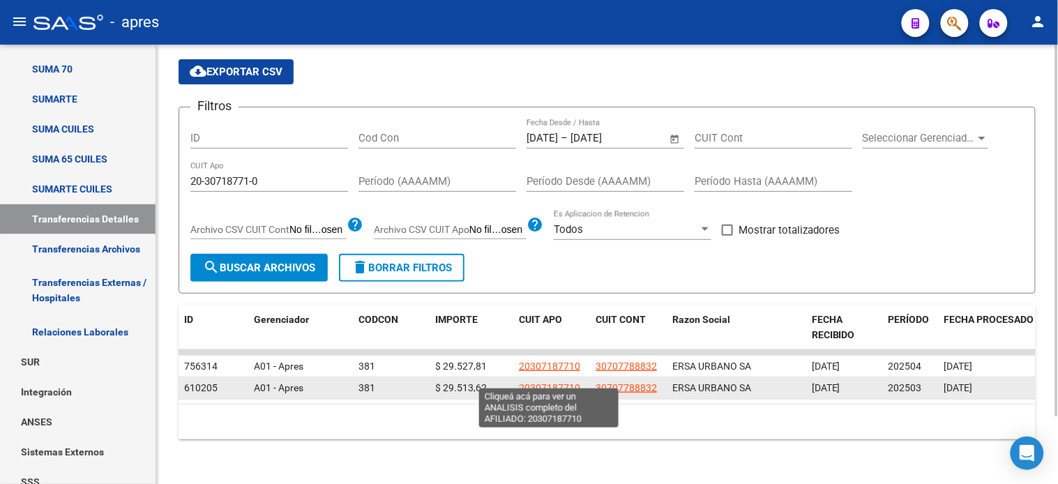
click at [567, 382] on span "20307187710" at bounding box center [549, 387] width 61 height 11
type textarea "20307187710"
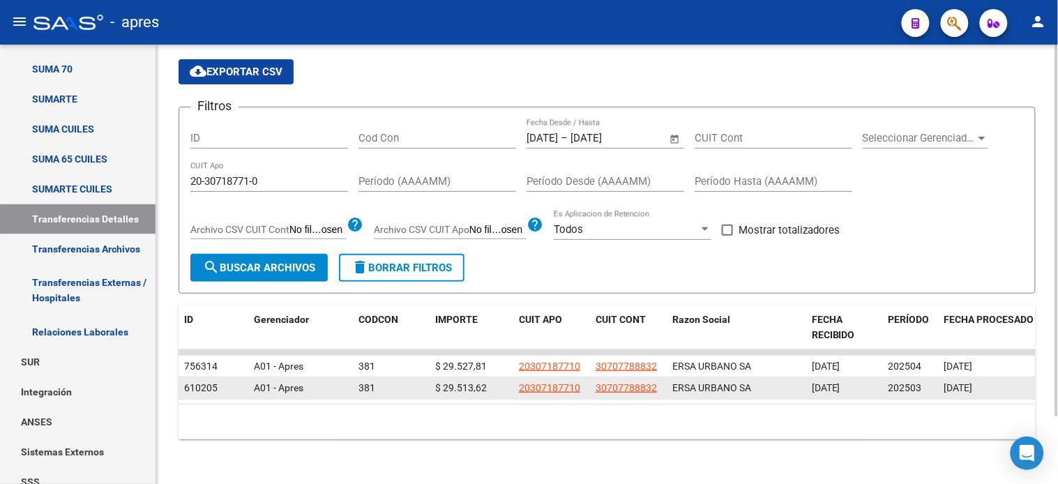
click at [915, 382] on span "202503" at bounding box center [905, 387] width 33 height 11
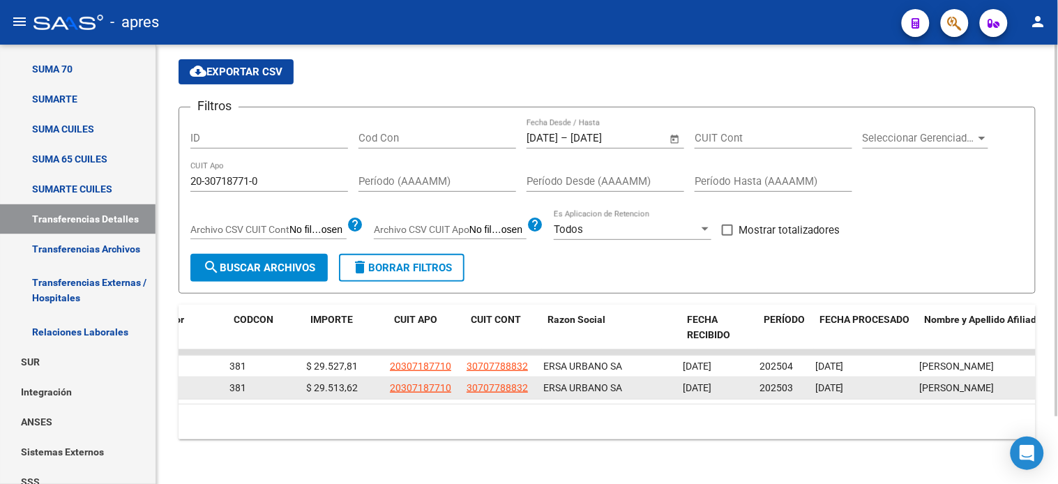
scroll to position [0, 124]
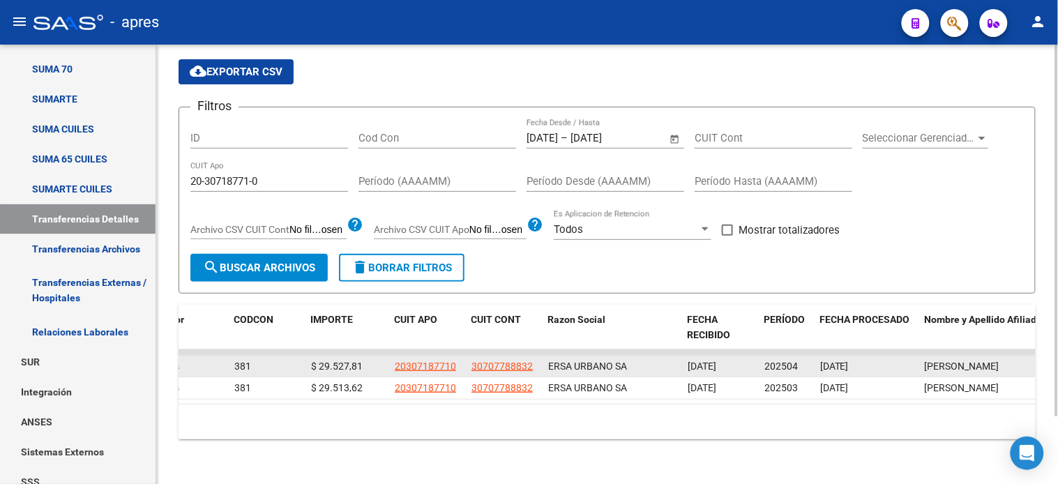
click at [841, 363] on div "[DATE]" at bounding box center [866, 367] width 93 height 16
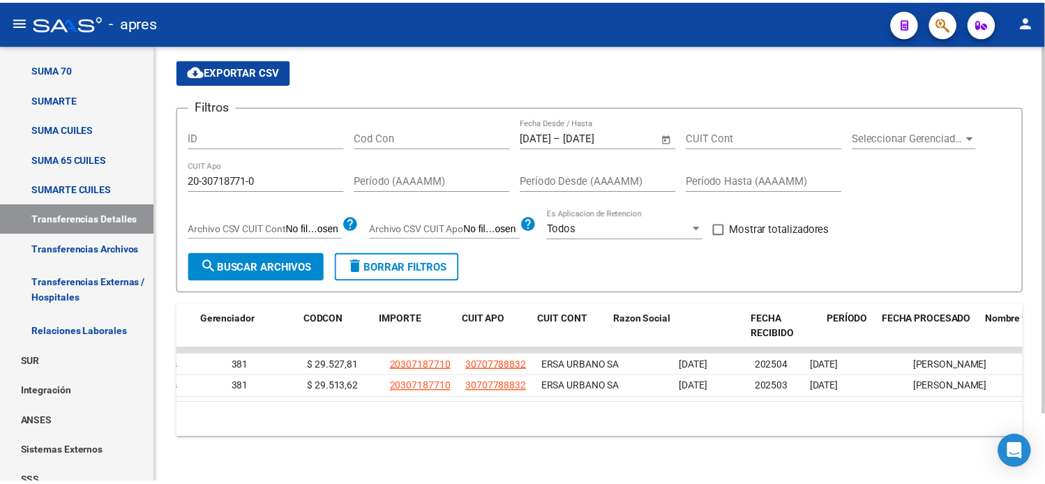
scroll to position [0, 0]
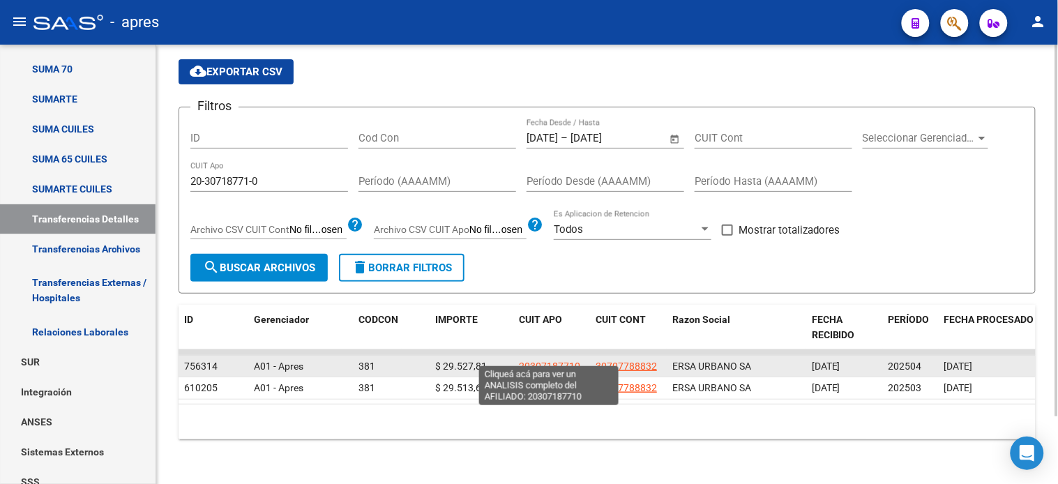
click at [539, 361] on span "20307187710" at bounding box center [549, 366] width 61 height 11
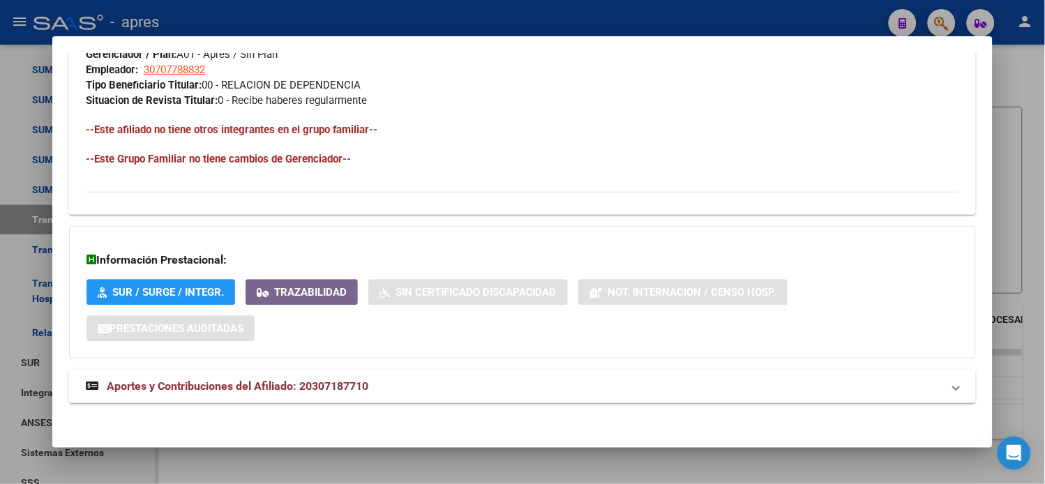
scroll to position [719, 0]
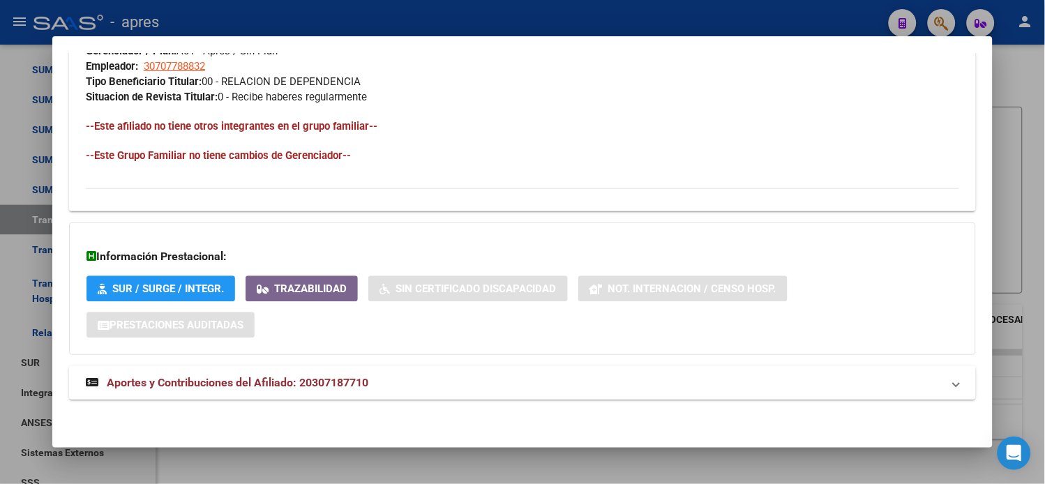
click at [239, 385] on span "Aportes y Contribuciones del Afiliado: 20307187710" at bounding box center [238, 382] width 262 height 13
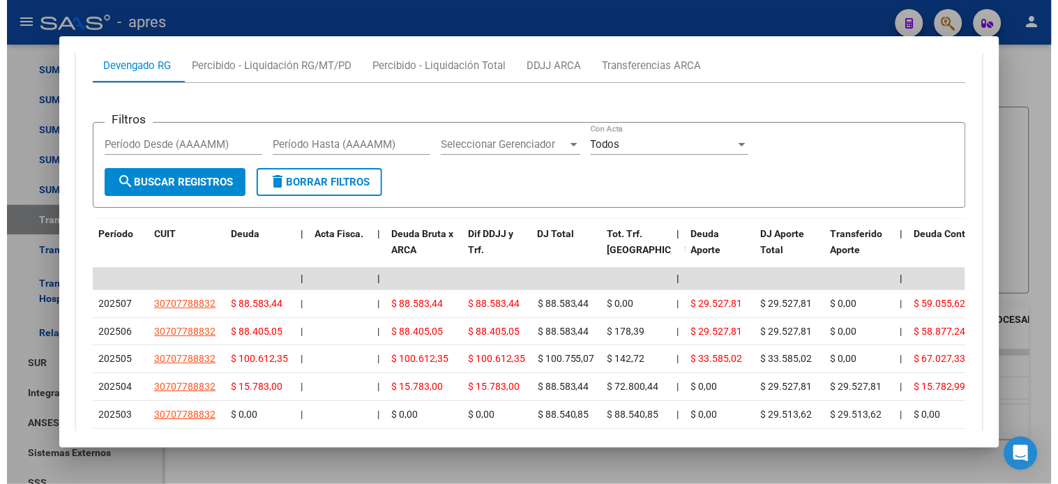
scroll to position [1188, 0]
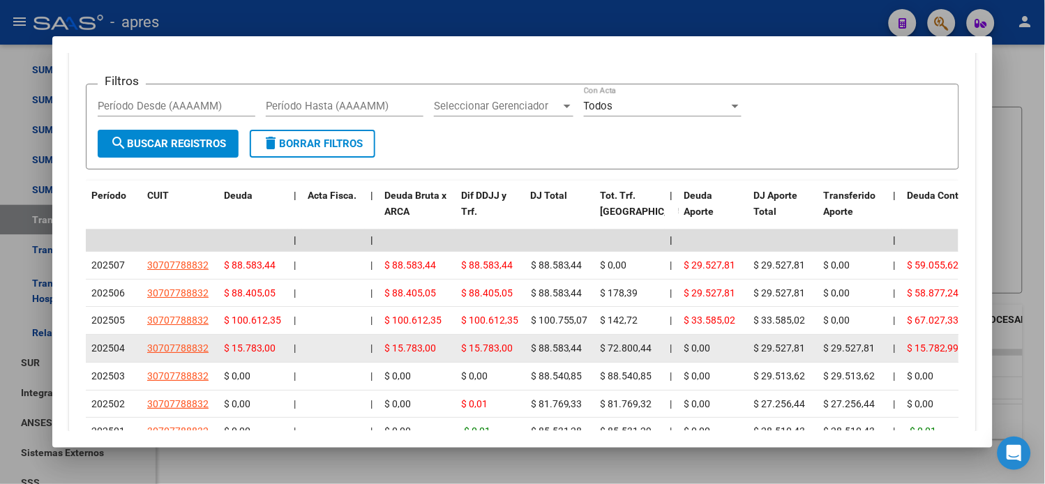
click at [555, 351] on span "$ 88.583,44" at bounding box center [557, 348] width 52 height 11
click at [623, 349] on span "$ 72.800,44" at bounding box center [627, 348] width 52 height 11
click at [631, 354] on span "$ 72.800,44" at bounding box center [627, 348] width 52 height 11
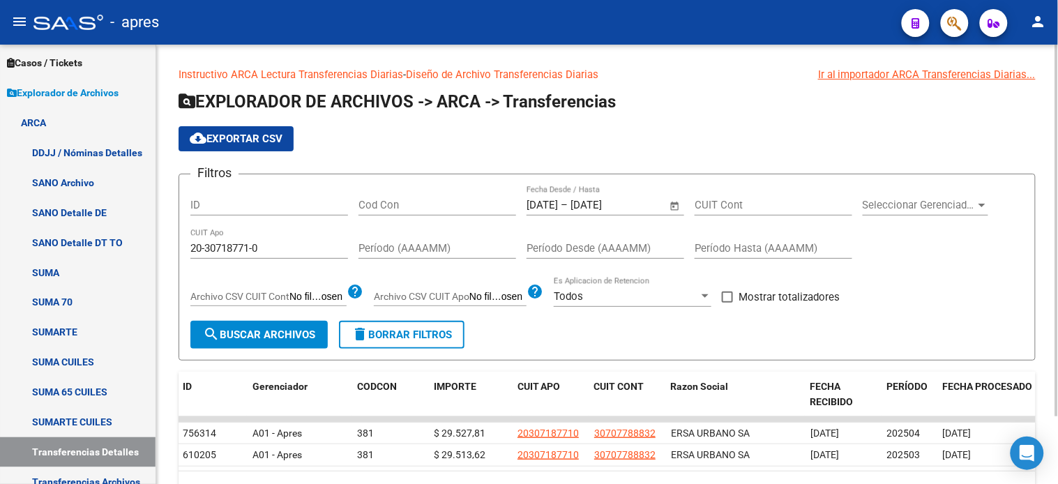
scroll to position [0, 0]
